Goal: Task Accomplishment & Management: Complete application form

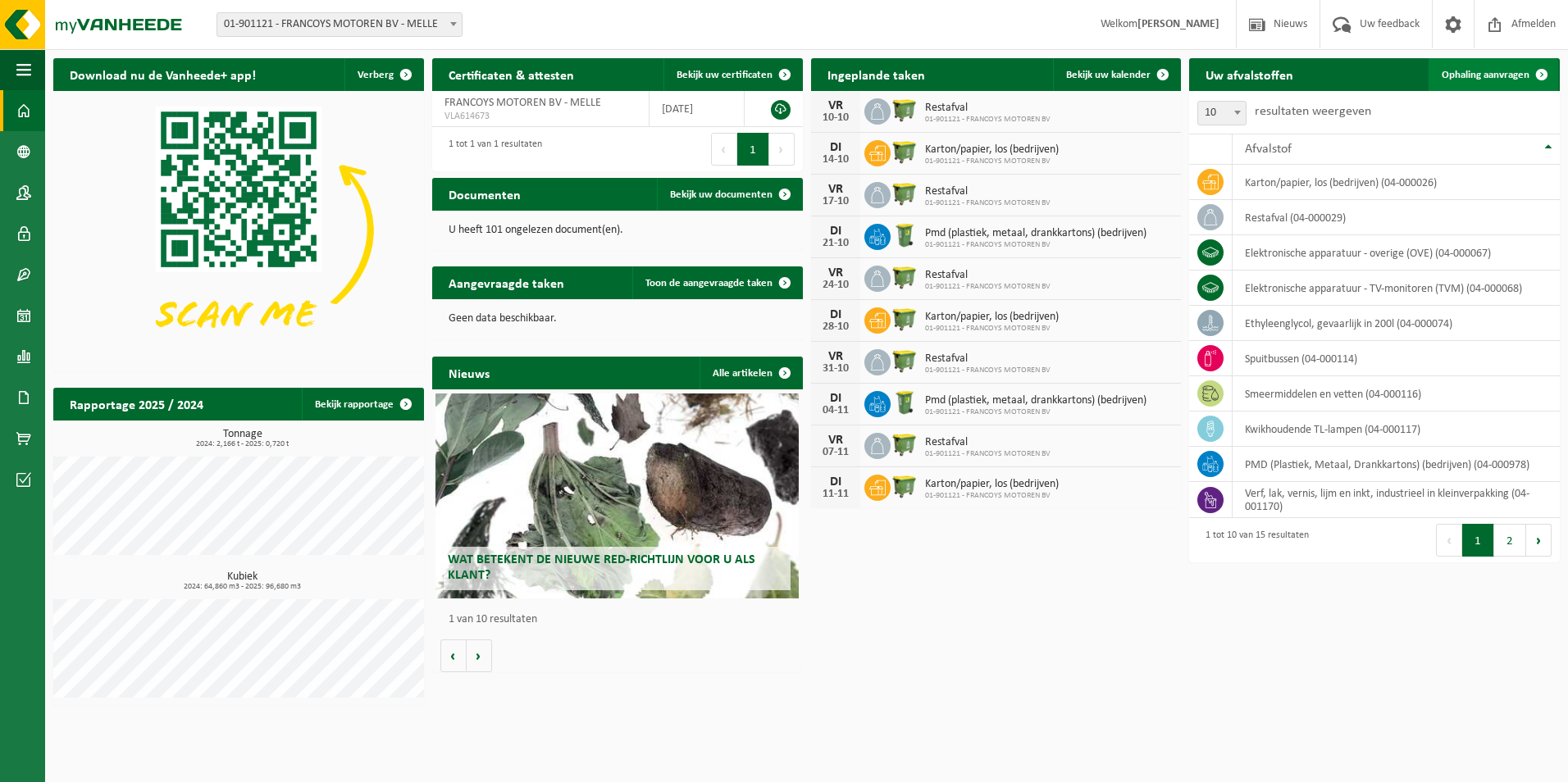
click at [1471, 77] on span "Ophaling aanvragen" at bounding box center [1486, 75] width 88 height 11
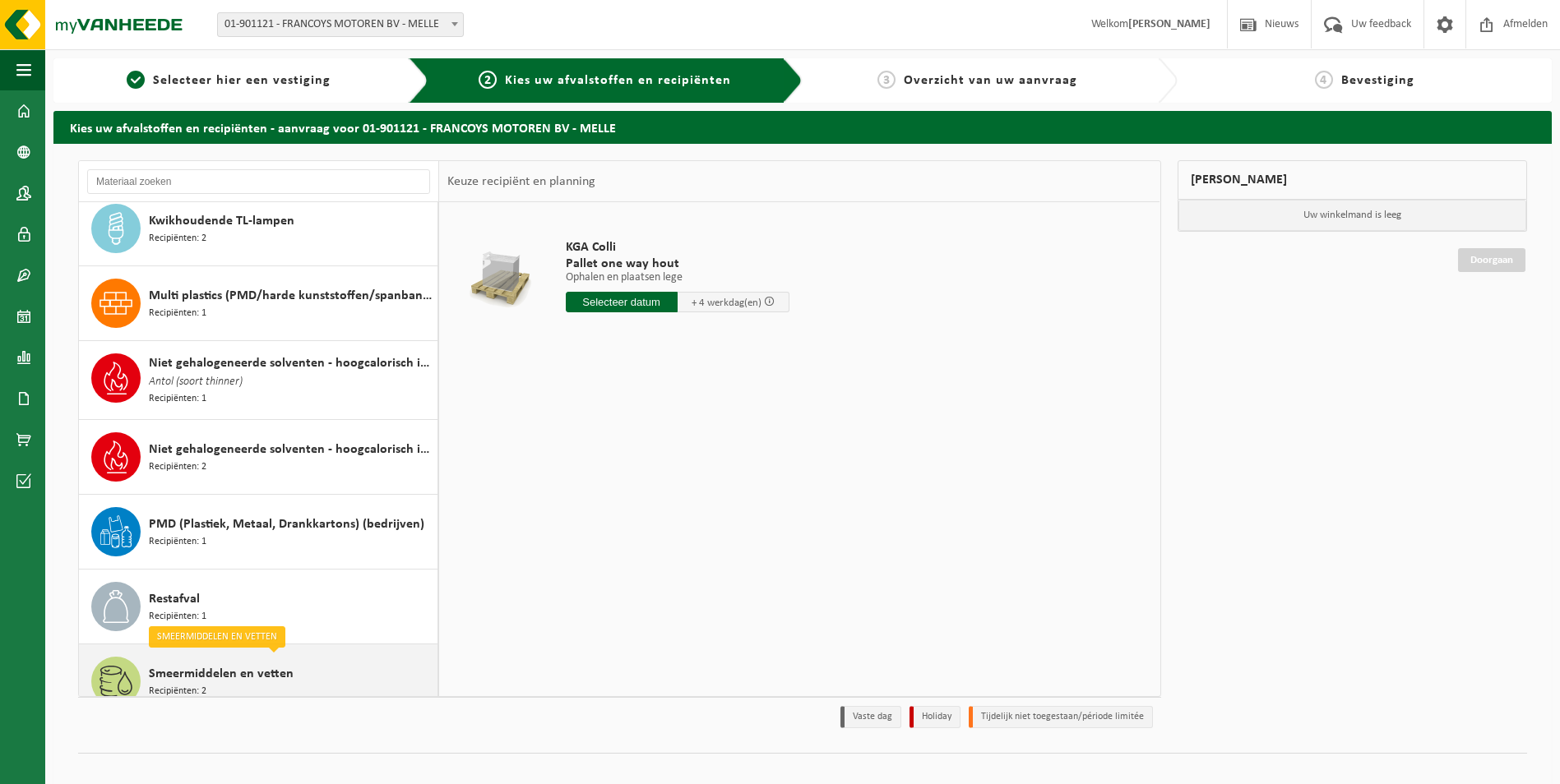
scroll to position [308, 0]
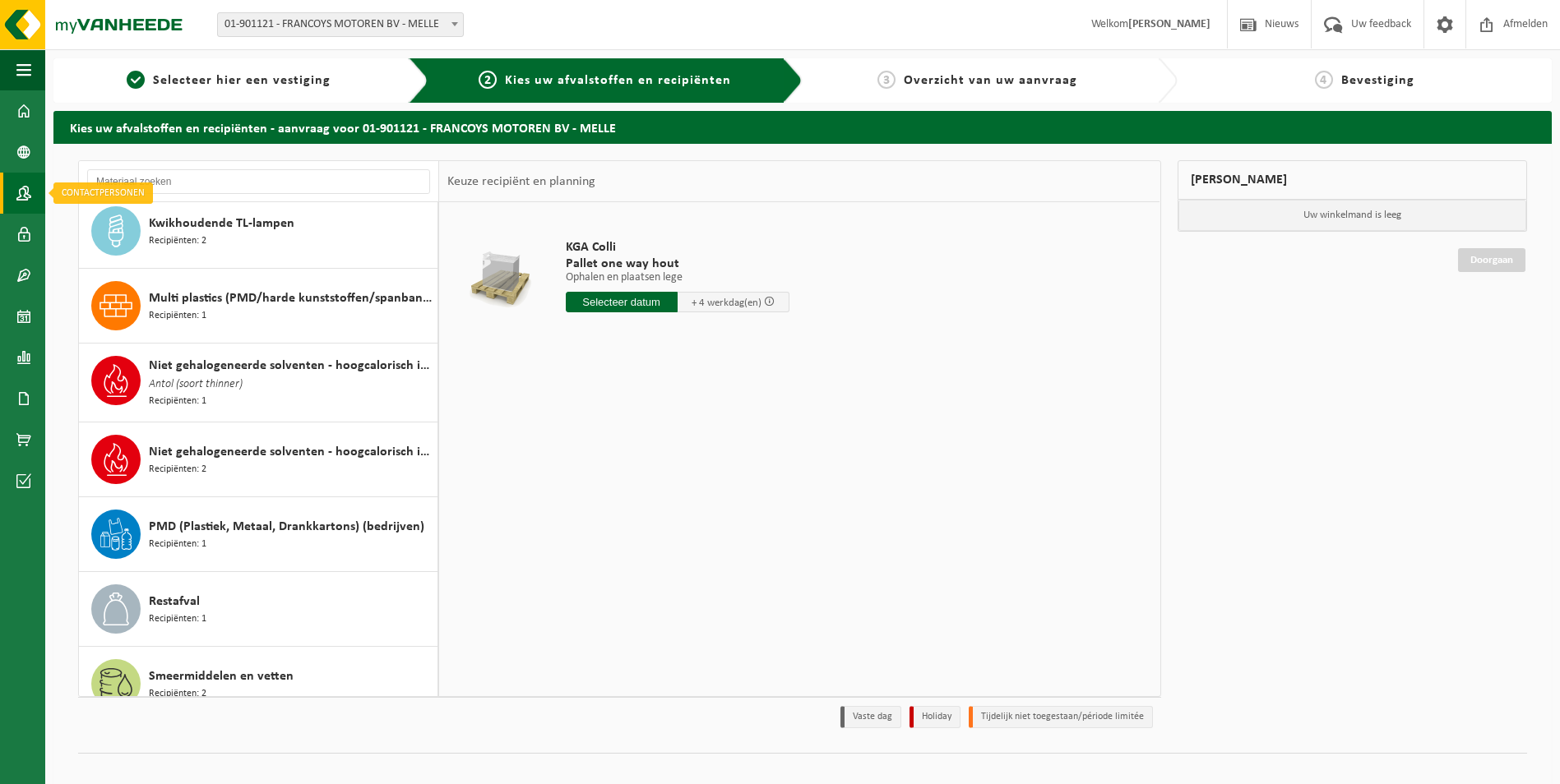
click at [24, 192] on span at bounding box center [24, 192] width 15 height 41
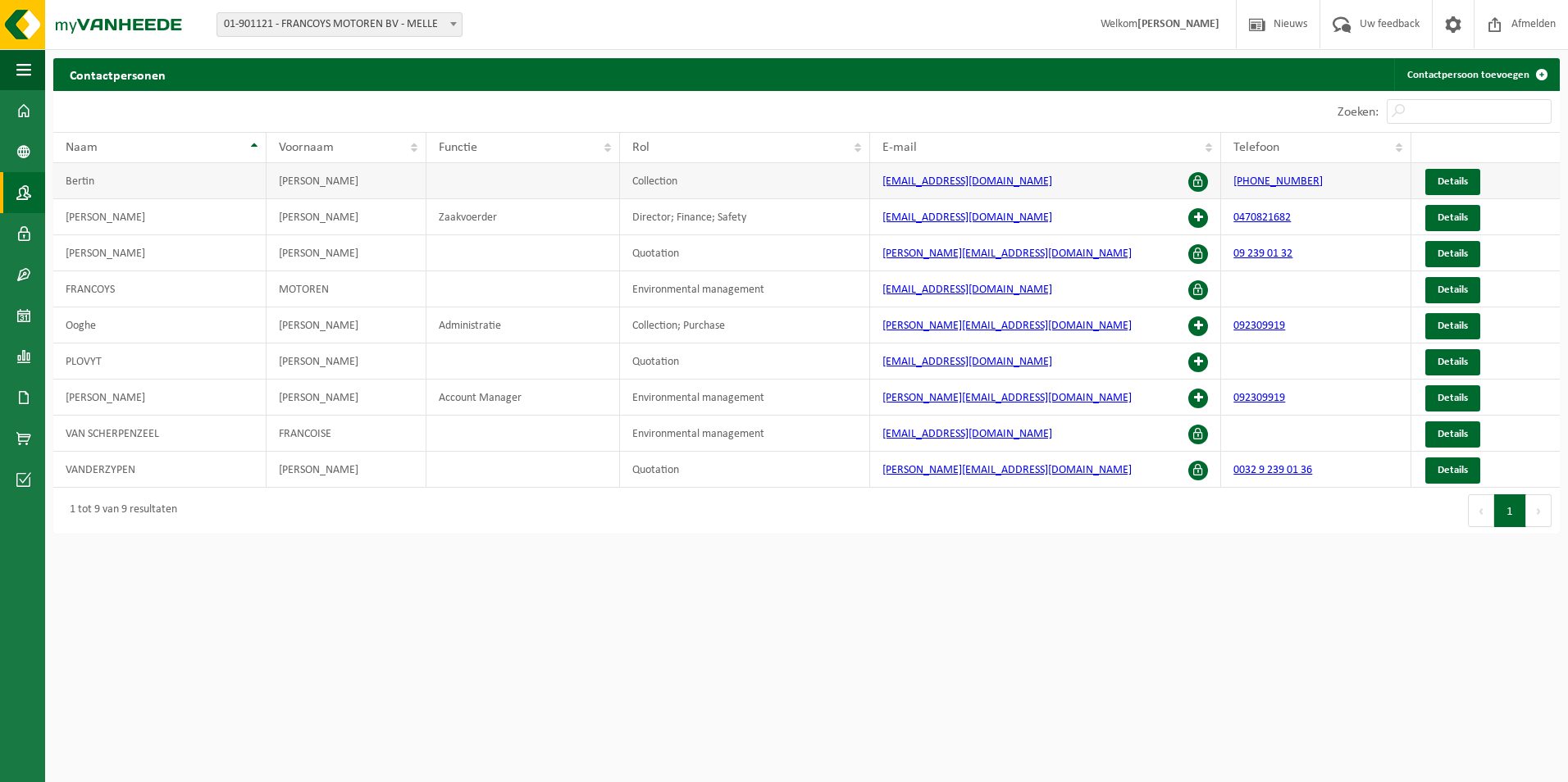
click at [452, 193] on td at bounding box center [523, 181] width 194 height 36
drag, startPoint x: 215, startPoint y: 438, endPoint x: 147, endPoint y: 435, distance: 68.1
click at [147, 435] on td "VAN SCHERPENZEEL" at bounding box center [160, 433] width 213 height 36
click at [1434, 435] on link "Details" at bounding box center [1453, 434] width 55 height 26
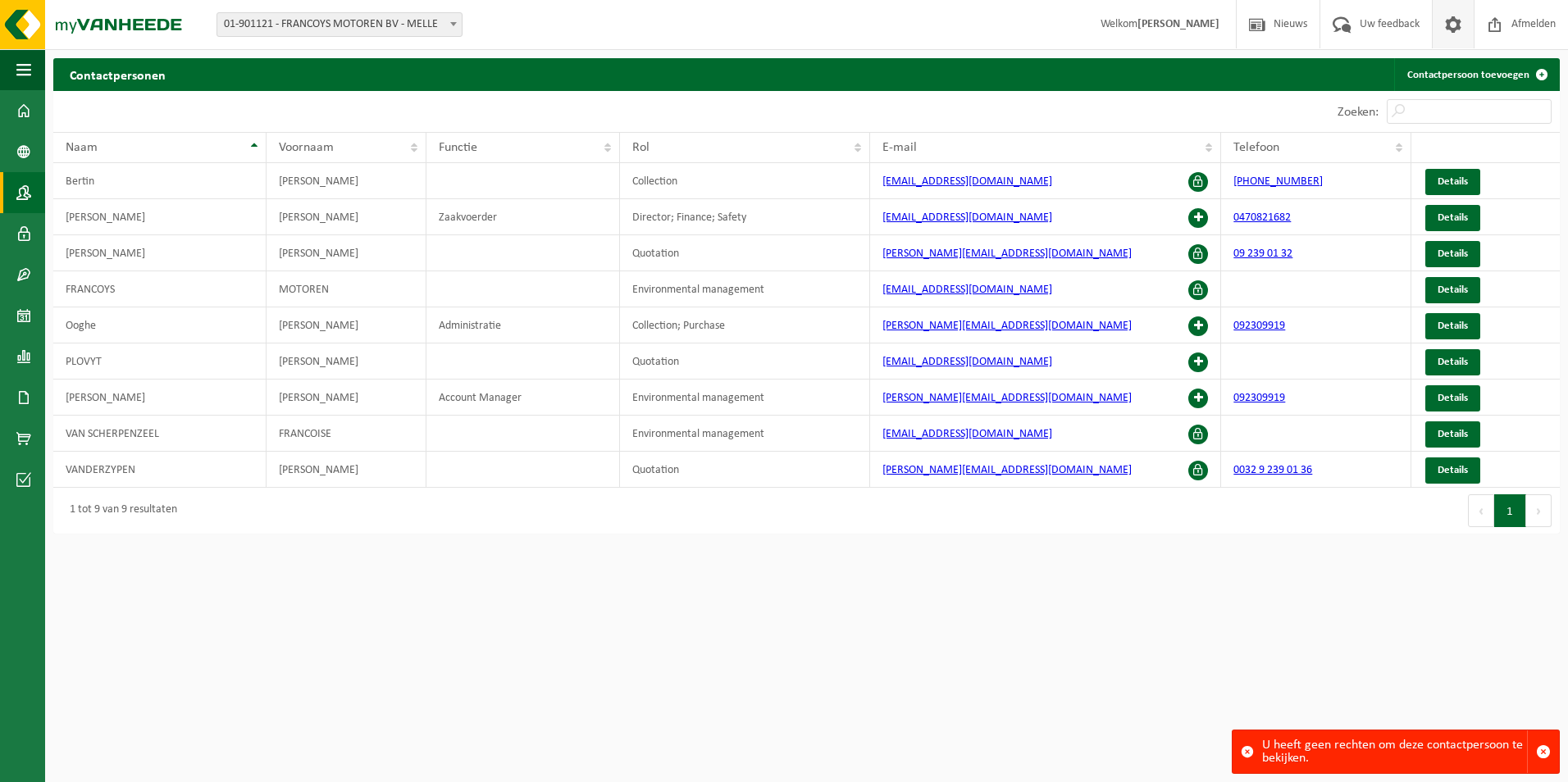
click at [1452, 22] on span at bounding box center [1453, 24] width 24 height 49
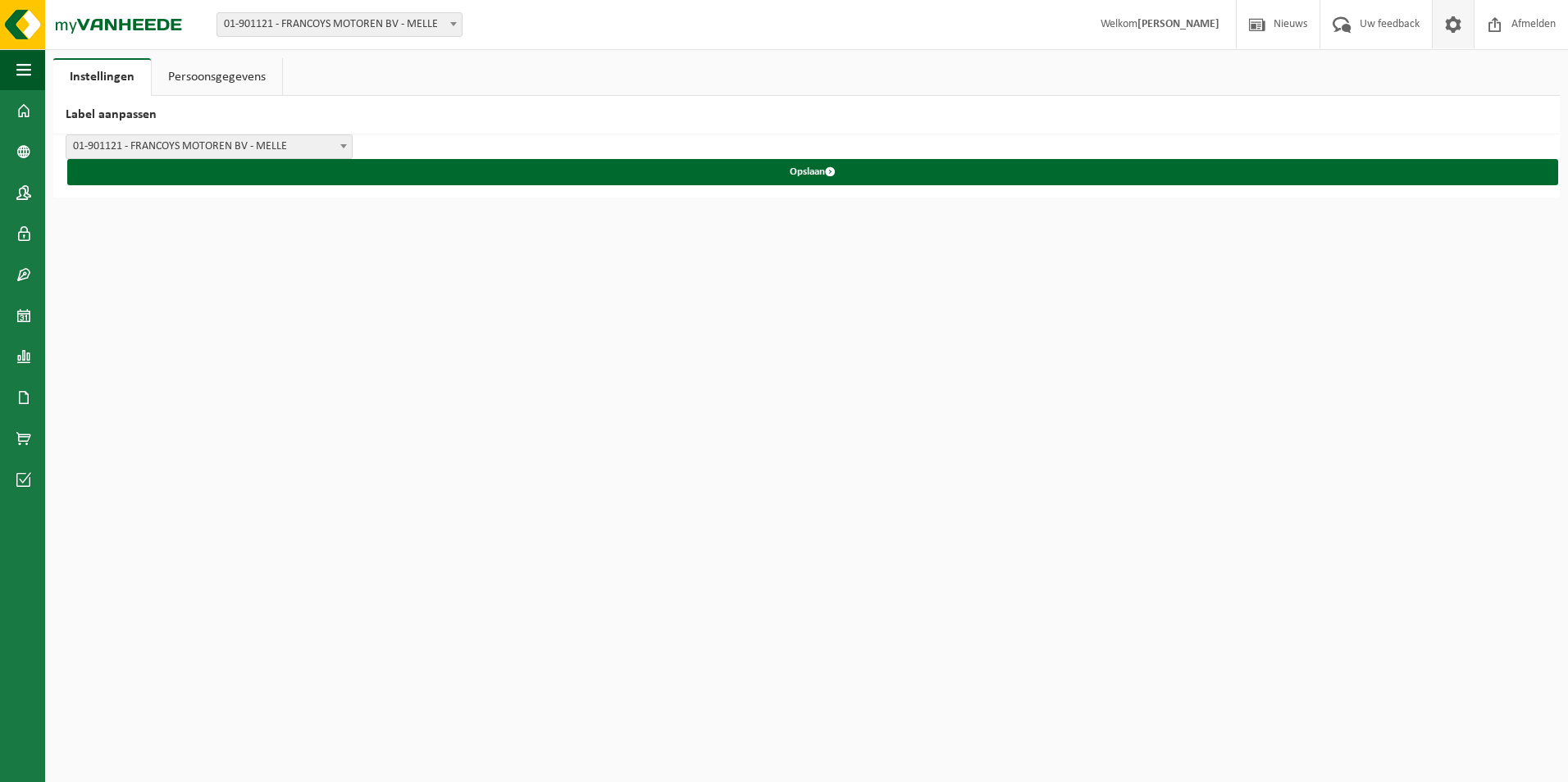
click at [204, 79] on link "Persoonsgegevens" at bounding box center [217, 76] width 131 height 38
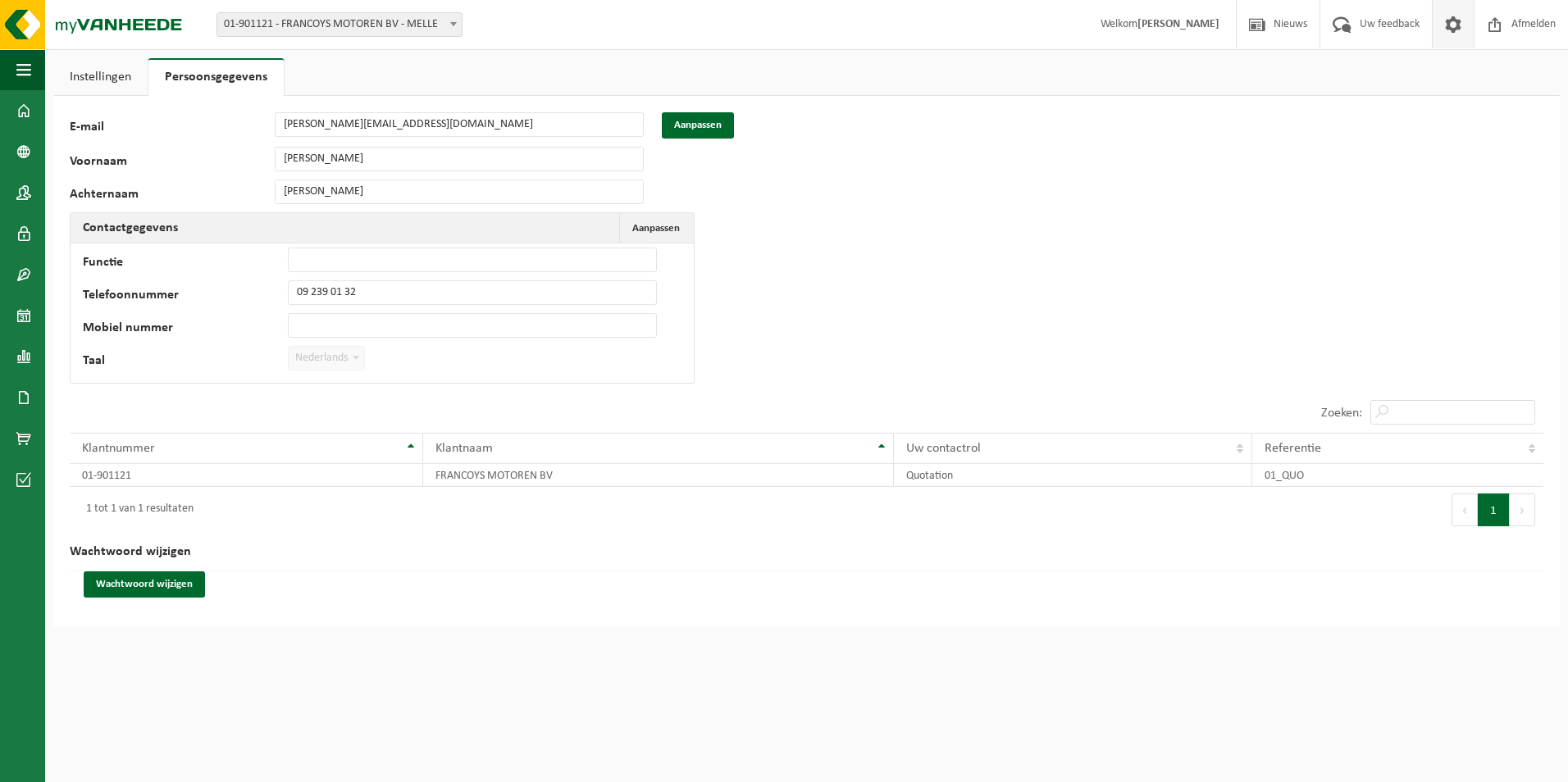
click at [88, 74] on link "Instellingen" at bounding box center [101, 76] width 94 height 38
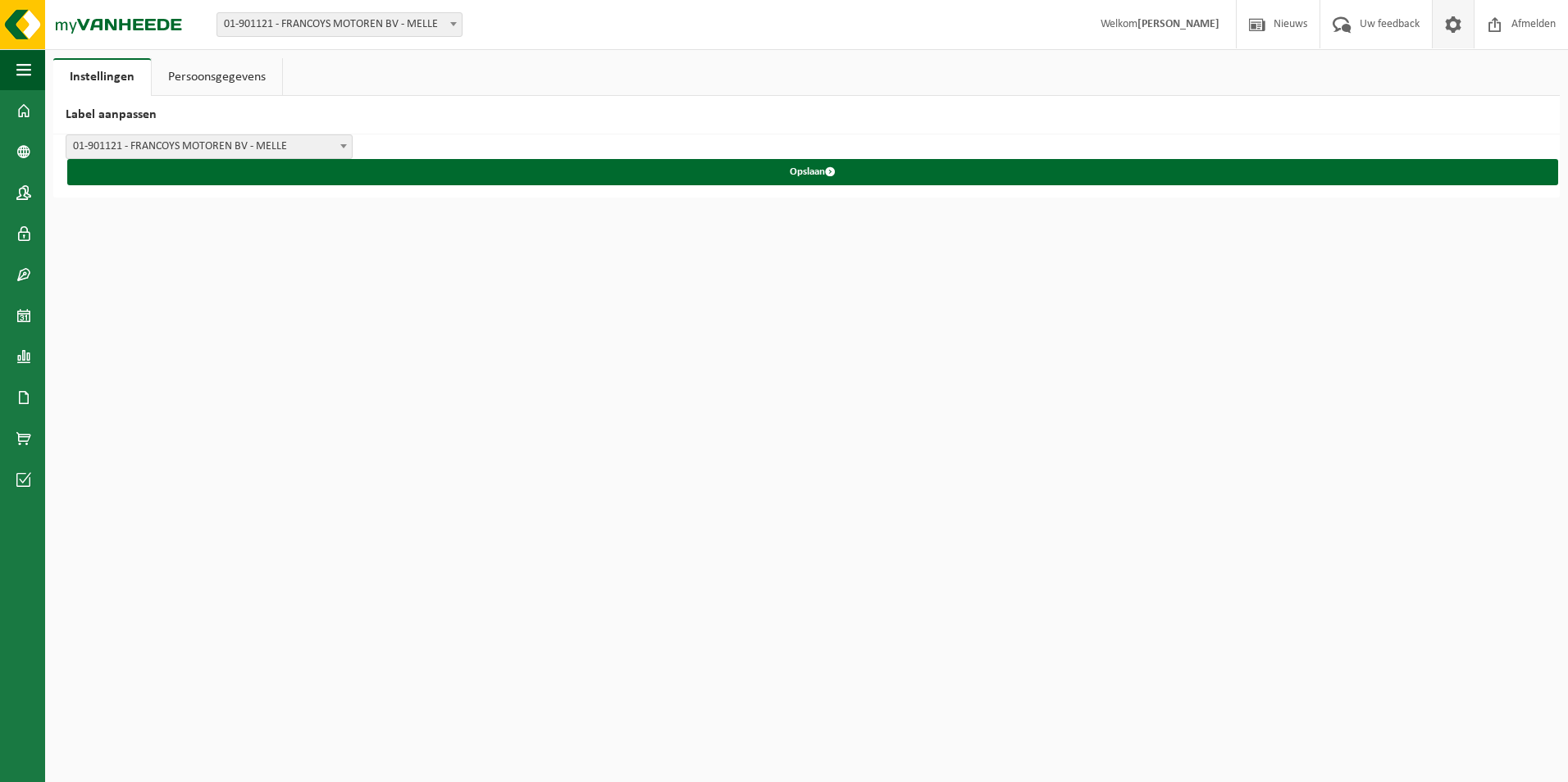
click at [543, 189] on div "FRANCOYS MOTOREN BV - MELLE FRANCOYS MOTOREN BV FRANCOYS MOTOREN BV - 01-901121…" at bounding box center [807, 165] width 1507 height 63
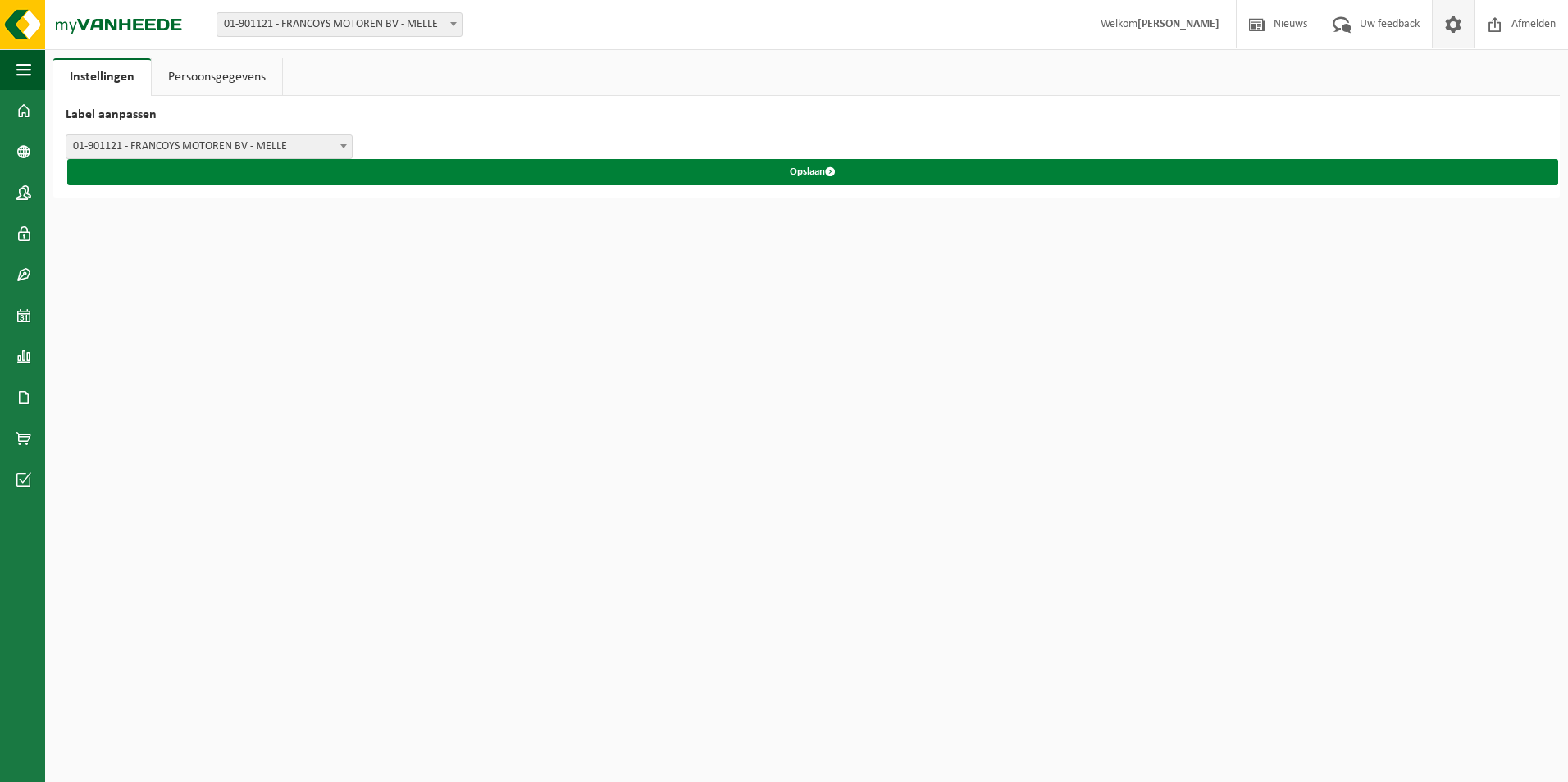
click at [783, 171] on button "Opslaan" at bounding box center [813, 172] width 1491 height 26
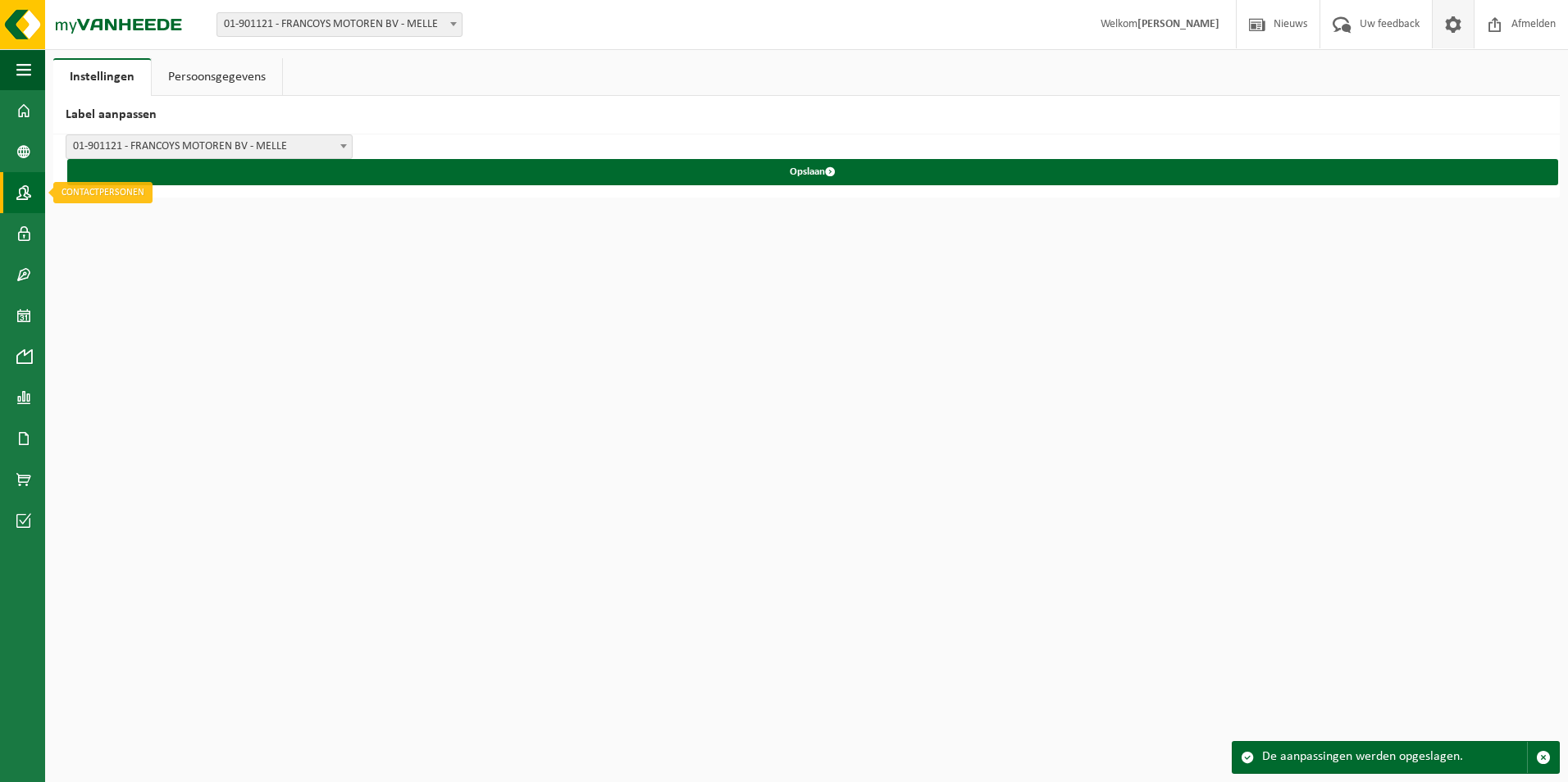
click at [29, 196] on span at bounding box center [24, 192] width 15 height 41
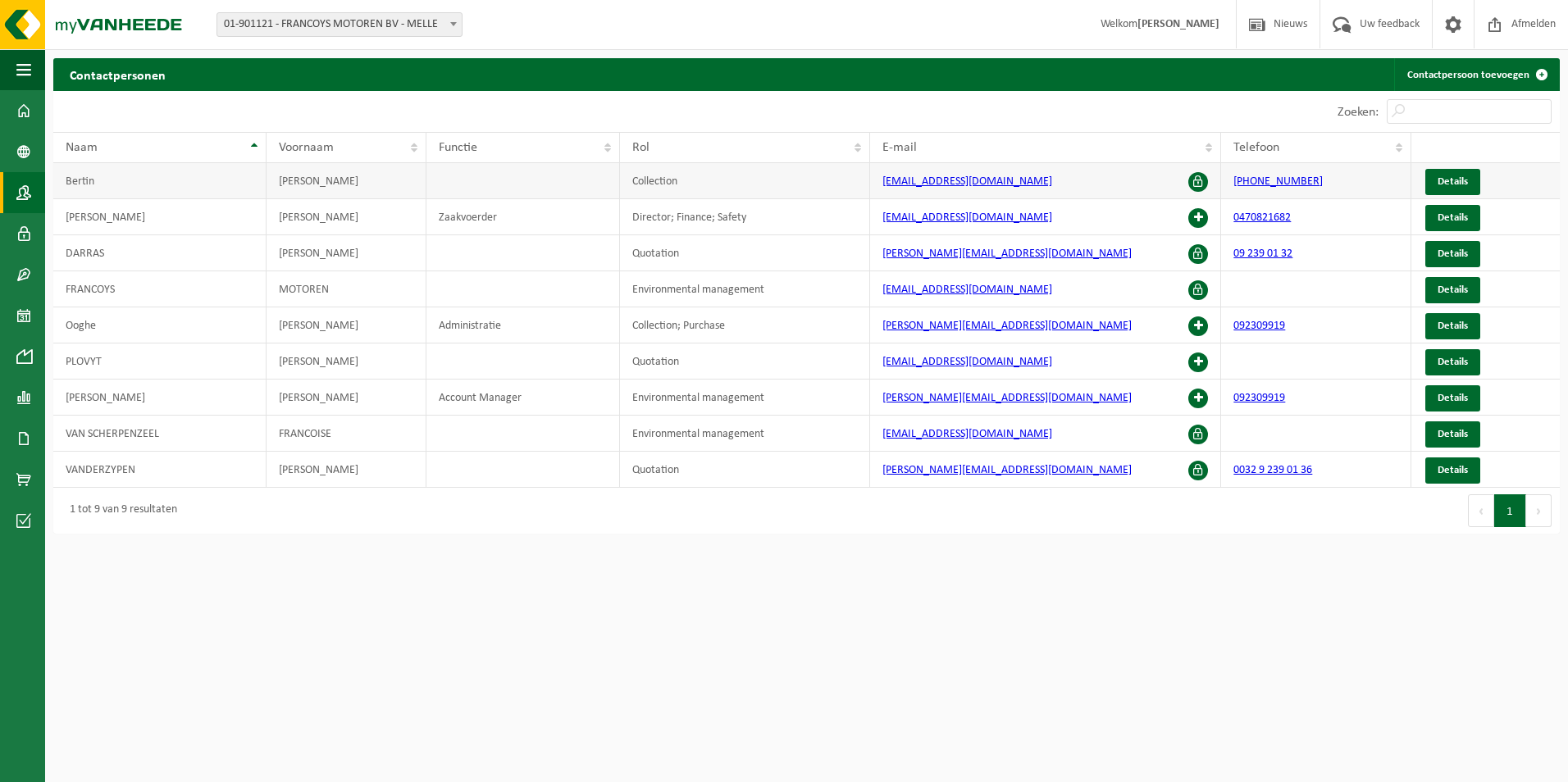
click at [1200, 179] on span at bounding box center [1197, 181] width 19 height 19
click at [1201, 396] on span at bounding box center [1197, 398] width 19 height 19
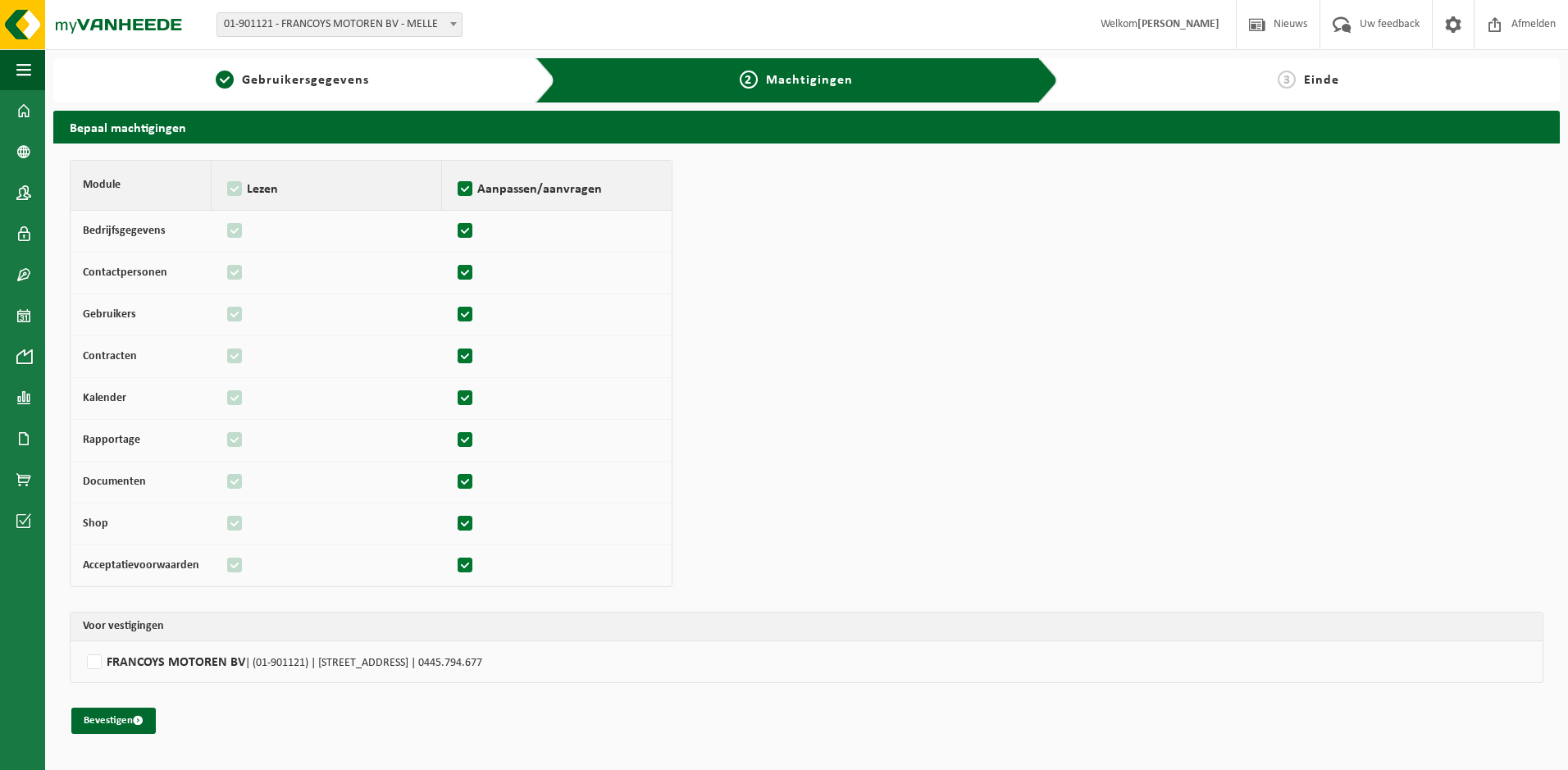
drag, startPoint x: 460, startPoint y: 184, endPoint x: 466, endPoint y: 206, distance: 22.8
click at [460, 185] on label "Aanpassen/aanvragen" at bounding box center [557, 189] width 205 height 24
click at [454, 169] on input "Aanpassen/aanvragen" at bounding box center [454, 169] width 1 height 1
checkbox input "false"
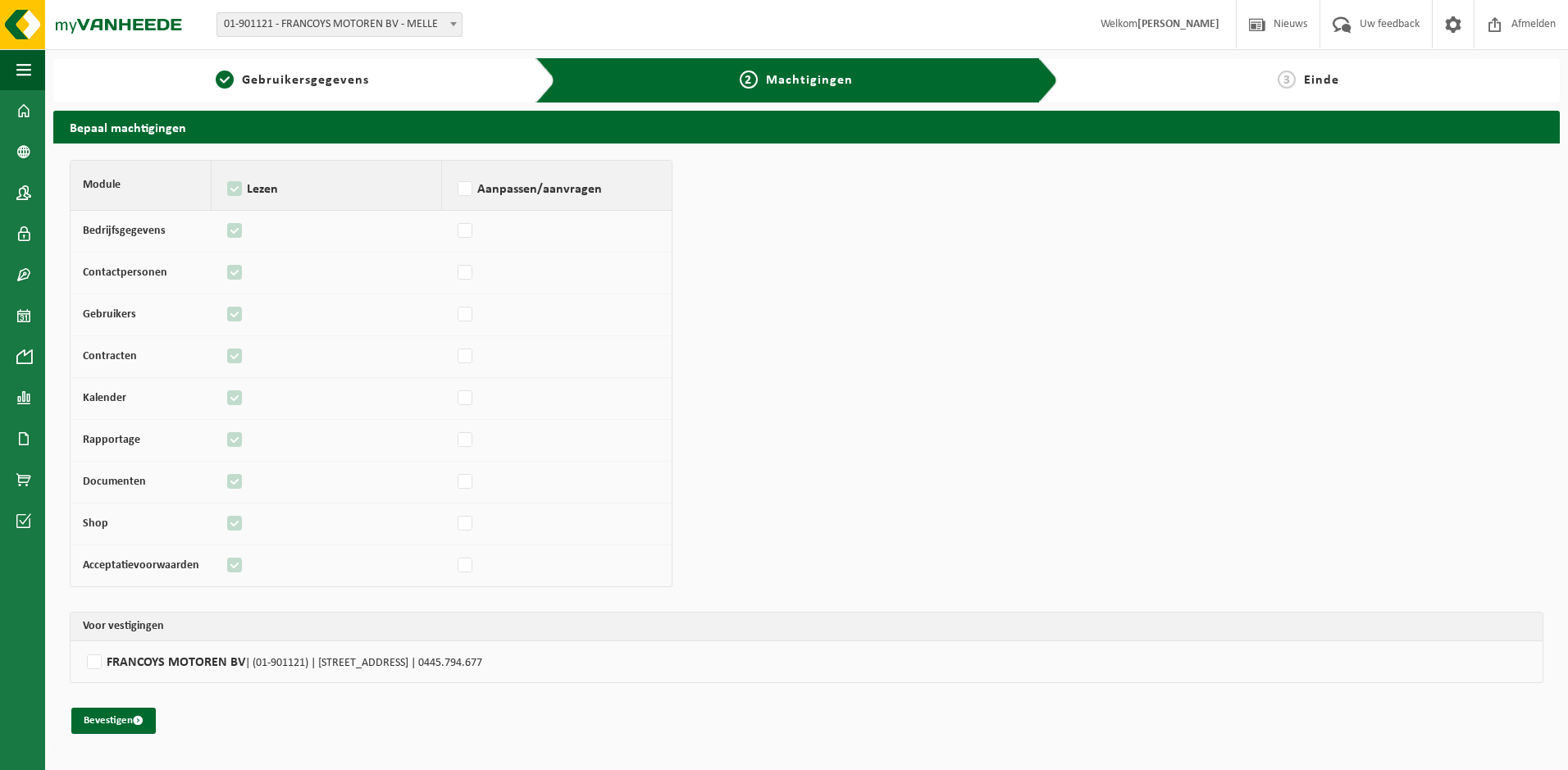
checkbox input "false"
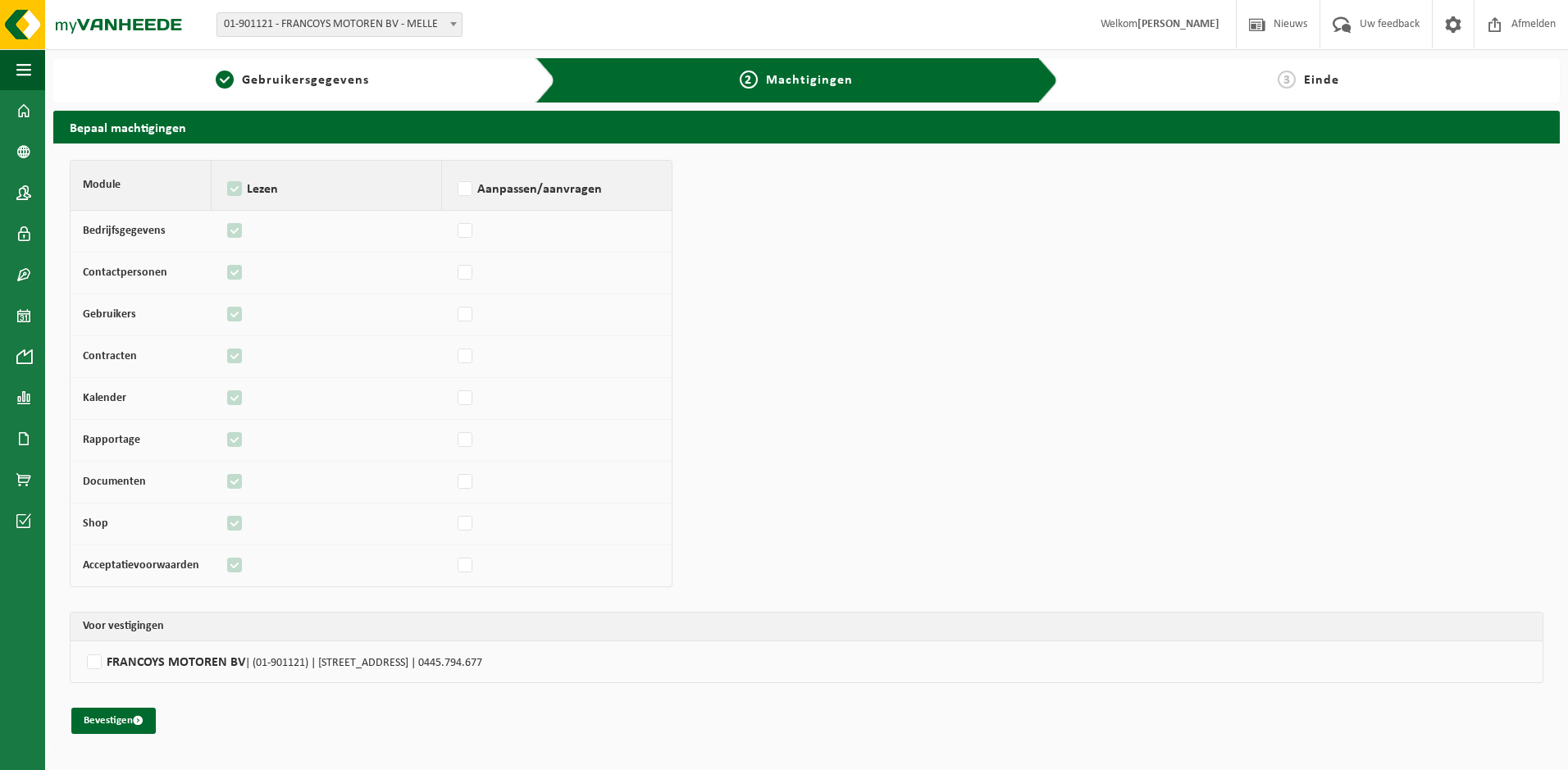
checkbox input "false"
click at [109, 724] on button "Bevestigen" at bounding box center [113, 721] width 85 height 26
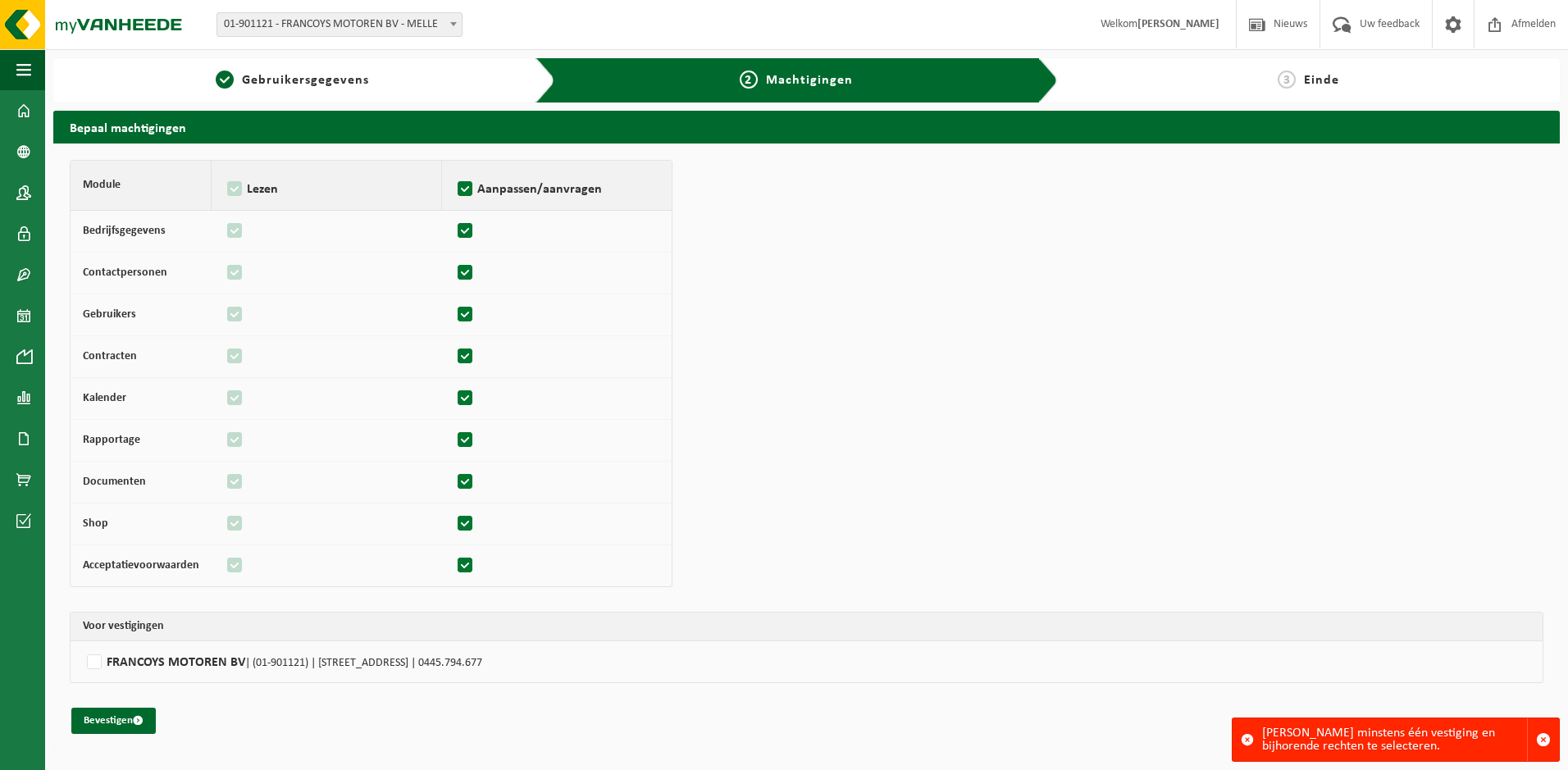
click at [1277, 91] on div "3 Einde" at bounding box center [1321, 80] width 527 height 44
click at [325, 94] on div "1 Gebruikersgegevens" at bounding box center [304, 80] width 502 height 44
click at [256, 70] on link "1 Gebruikersgegevens" at bounding box center [292, 80] width 461 height 19
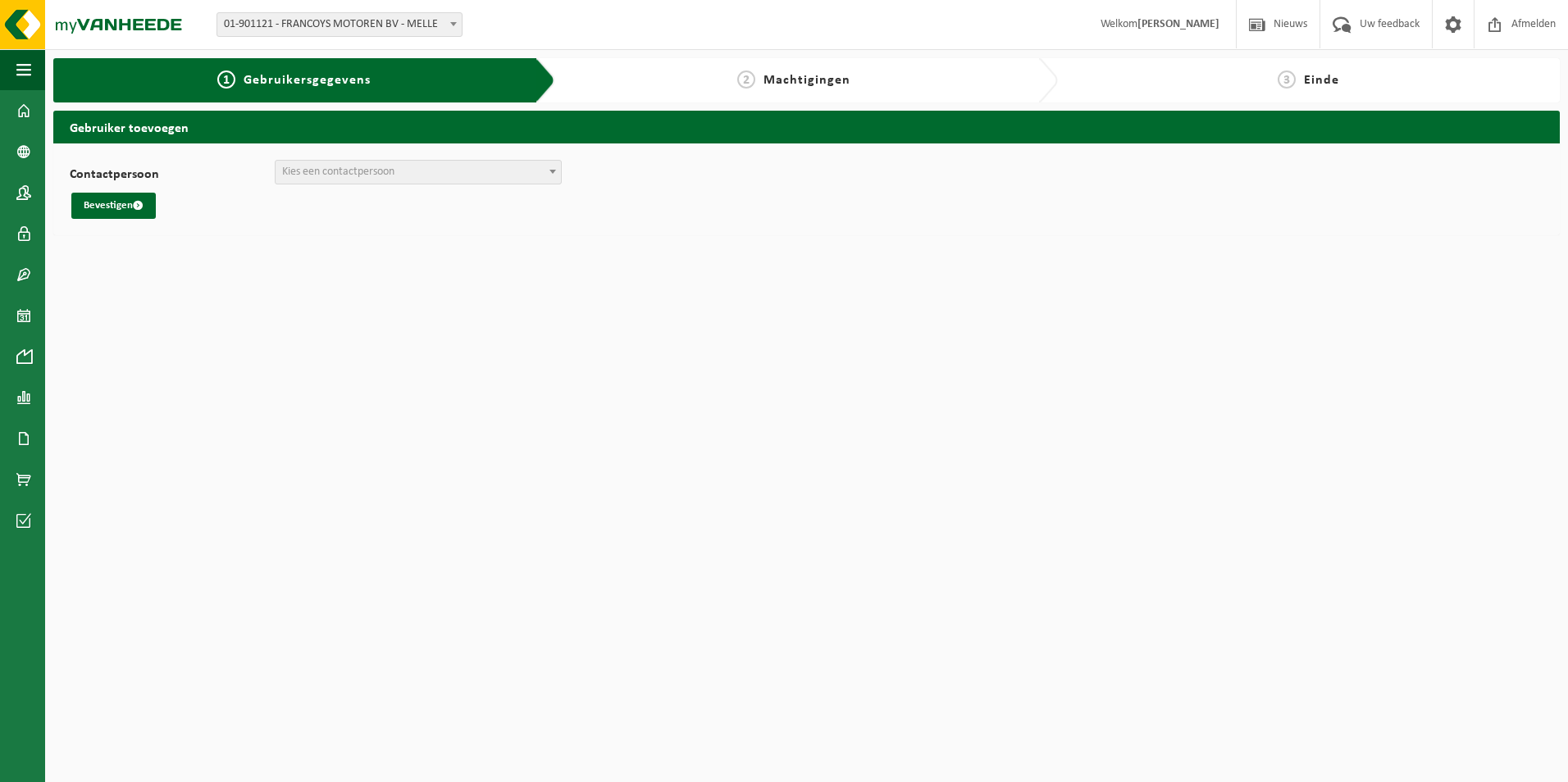
click at [483, 192] on div "Contactpersoon [PERSON_NAME] ([EMAIL_ADDRESS][DOMAIN_NAME]) [PERSON_NAME] ([PER…" at bounding box center [807, 189] width 1474 height 59
click at [488, 176] on span "Kies een contactpersoon" at bounding box center [418, 172] width 285 height 23
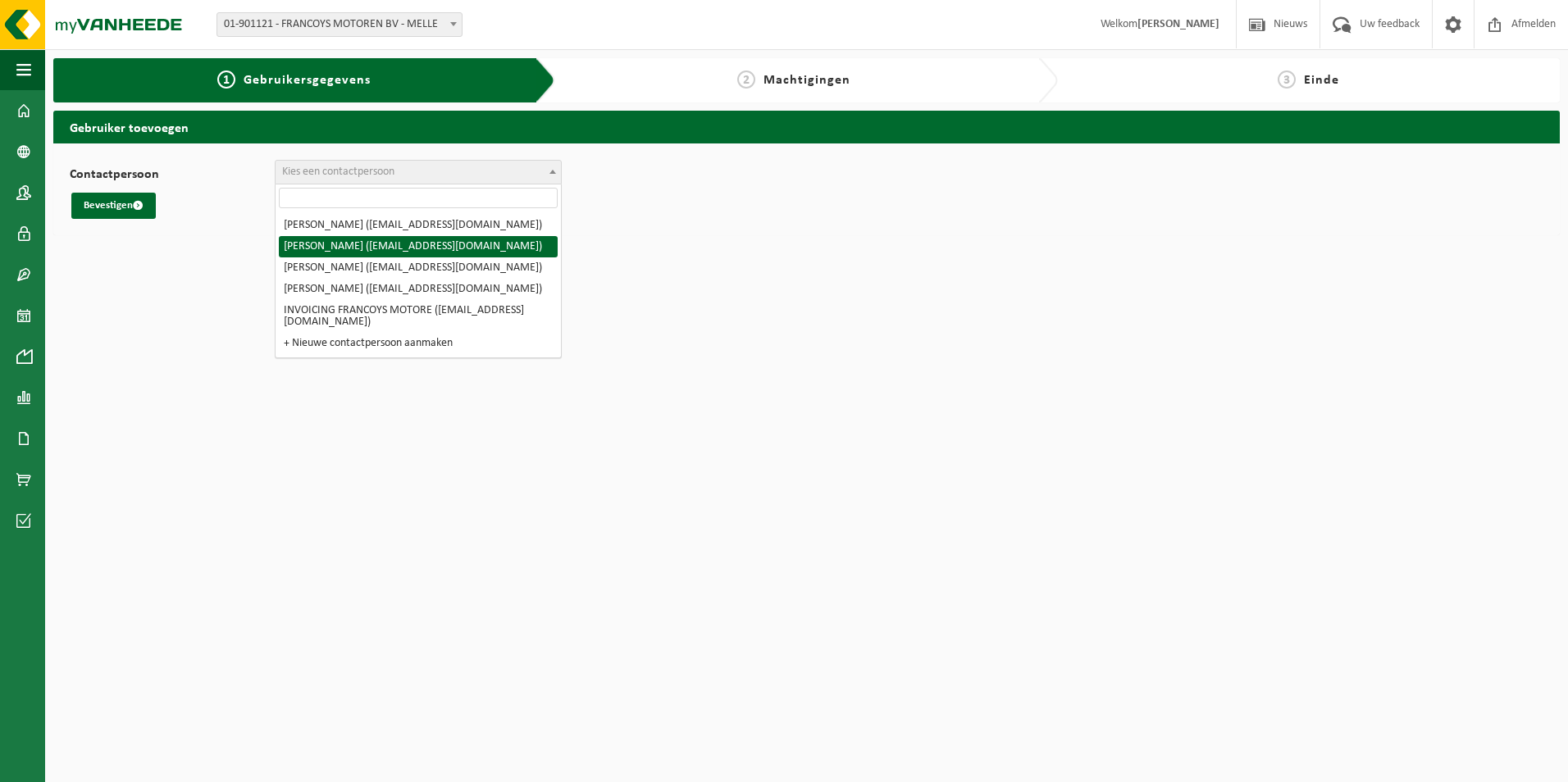
select select "16787"
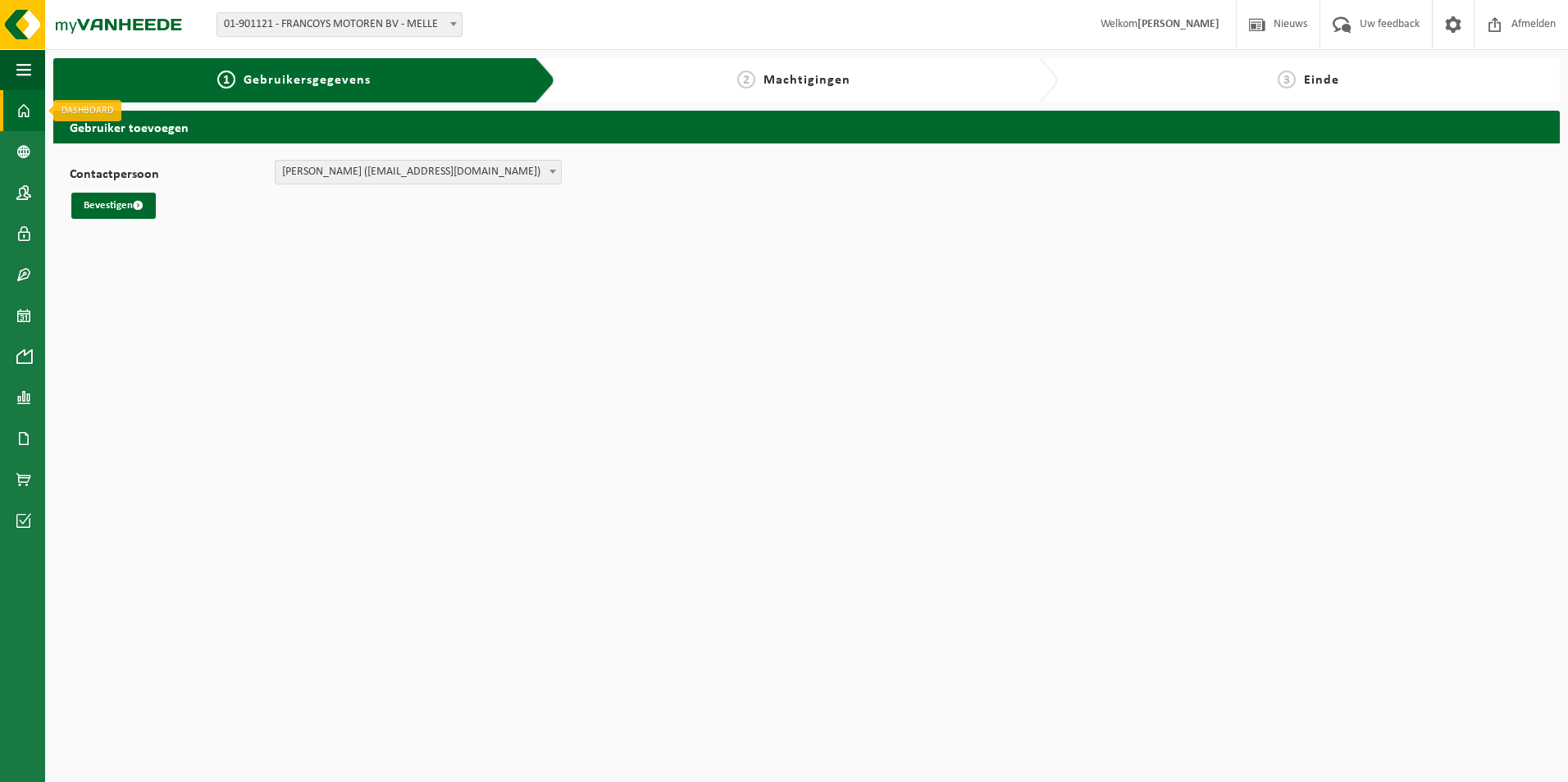
click at [19, 110] on span at bounding box center [24, 111] width 15 height 41
